Goal: Information Seeking & Learning: Find contact information

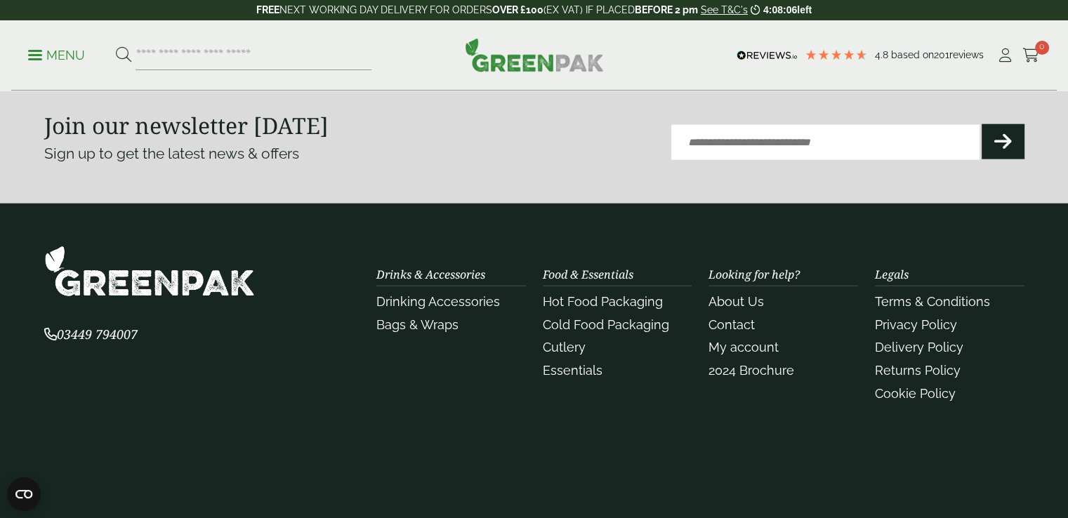
scroll to position [3292, 0]
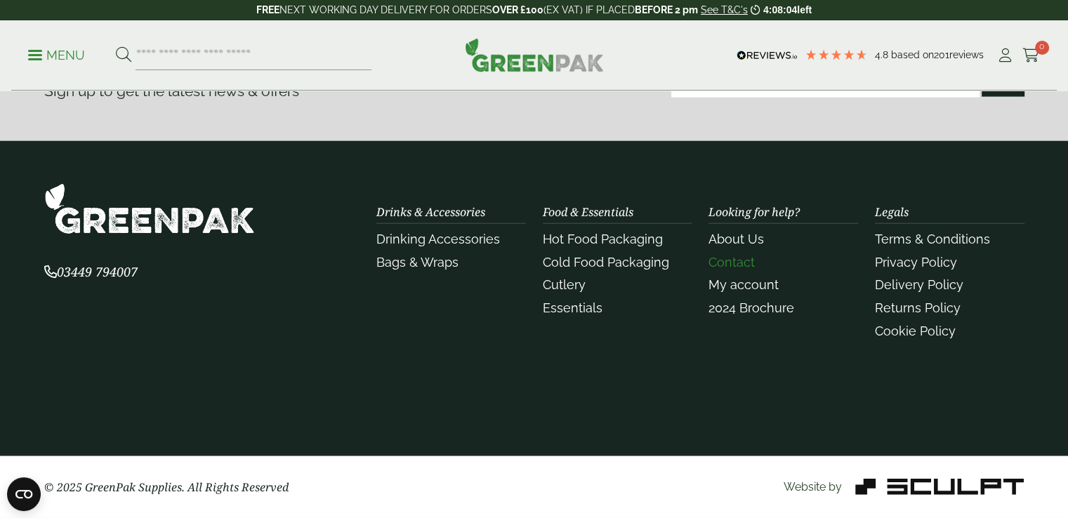
click at [743, 268] on link "Contact" at bounding box center [731, 262] width 46 height 15
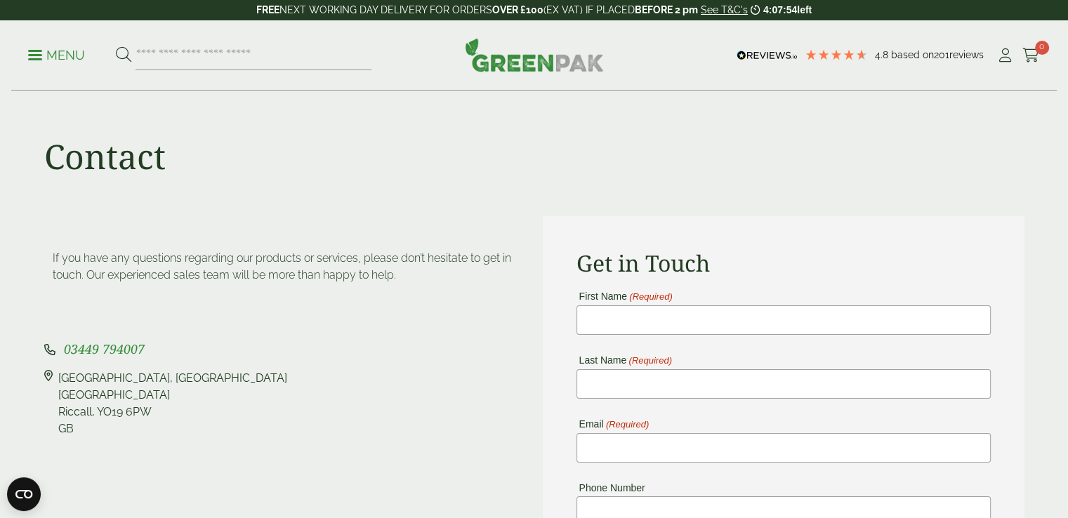
drag, startPoint x: 154, startPoint y: 352, endPoint x: 65, endPoint y: 352, distance: 88.5
click at [65, 352] on p "03449 794007" at bounding box center [285, 349] width 482 height 19
copy span "03449 794007"
